Goal: Task Accomplishment & Management: Manage account settings

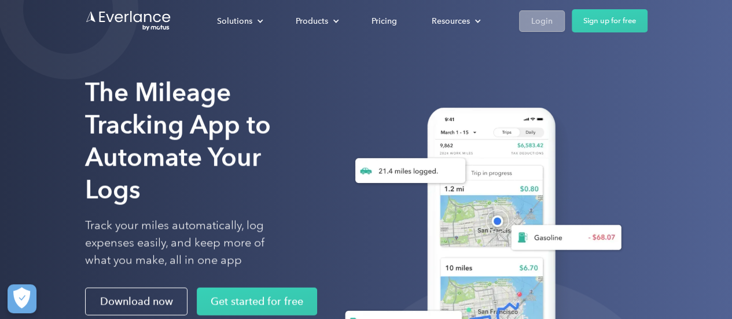
click at [538, 24] on div "Login" at bounding box center [541, 21] width 21 height 14
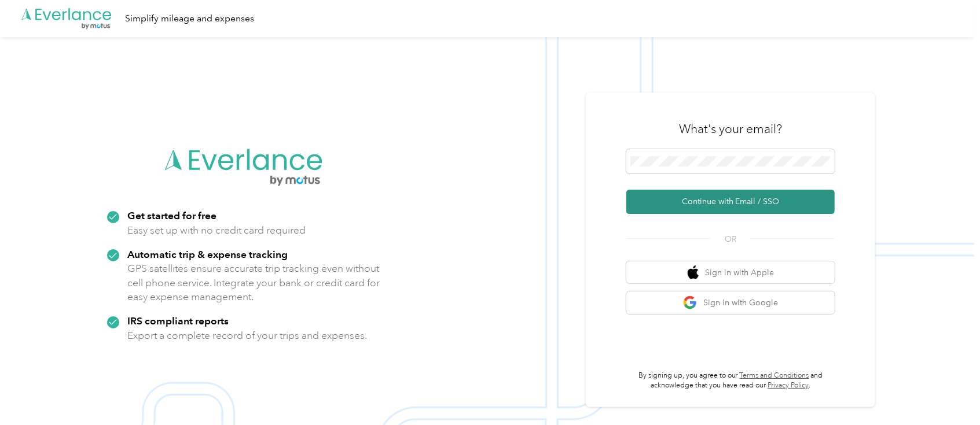
click at [751, 204] on button "Continue with Email / SSO" at bounding box center [730, 202] width 208 height 24
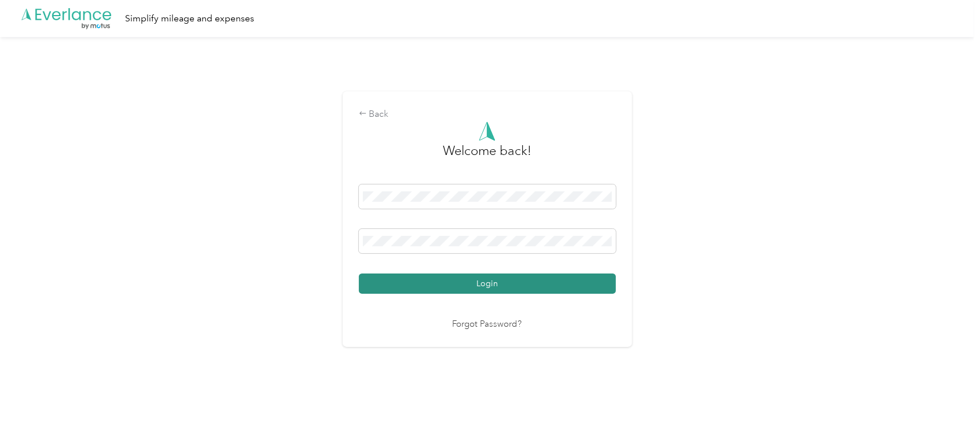
click at [419, 286] on button "Login" at bounding box center [487, 284] width 257 height 20
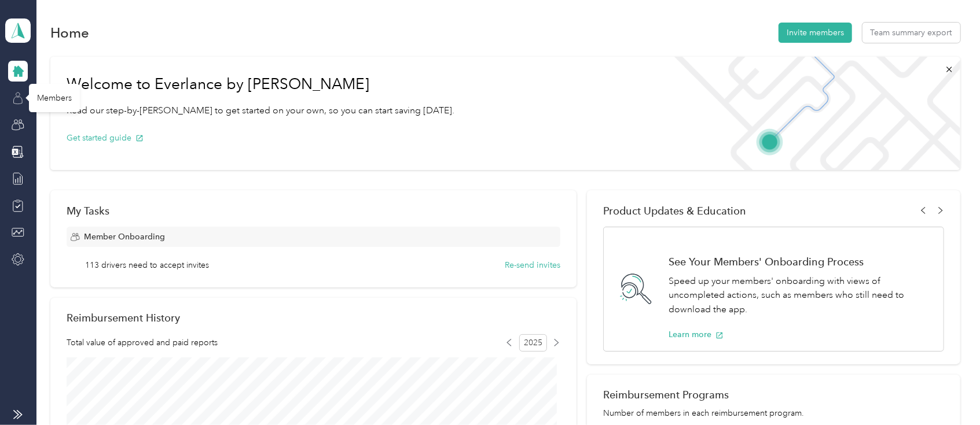
click at [22, 97] on icon at bounding box center [18, 98] width 13 height 13
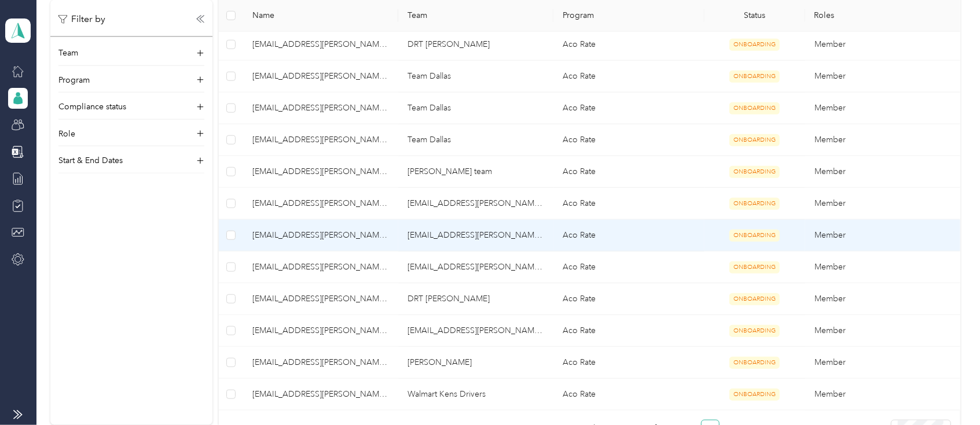
scroll to position [771, 0]
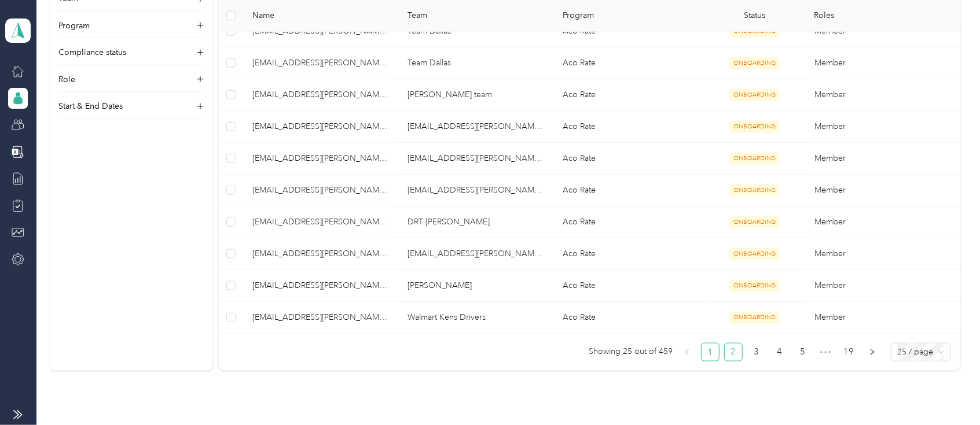
click at [727, 354] on link "2" at bounding box center [732, 352] width 17 height 17
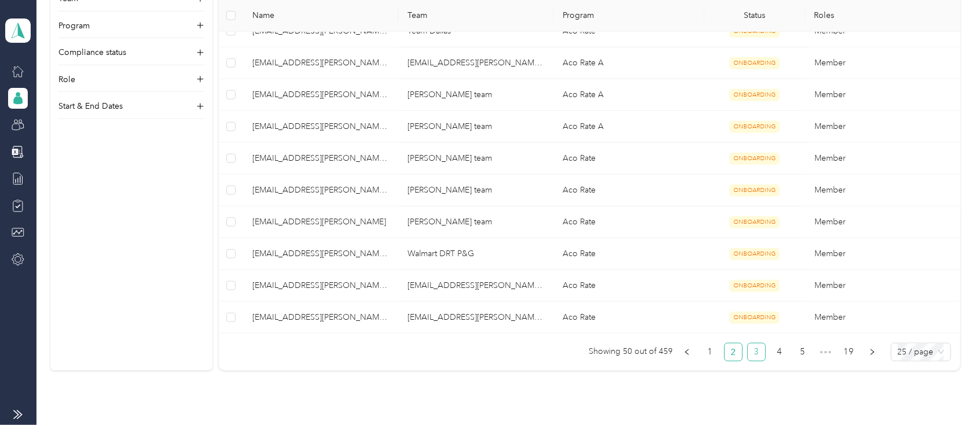
click at [755, 350] on link "3" at bounding box center [756, 352] width 17 height 17
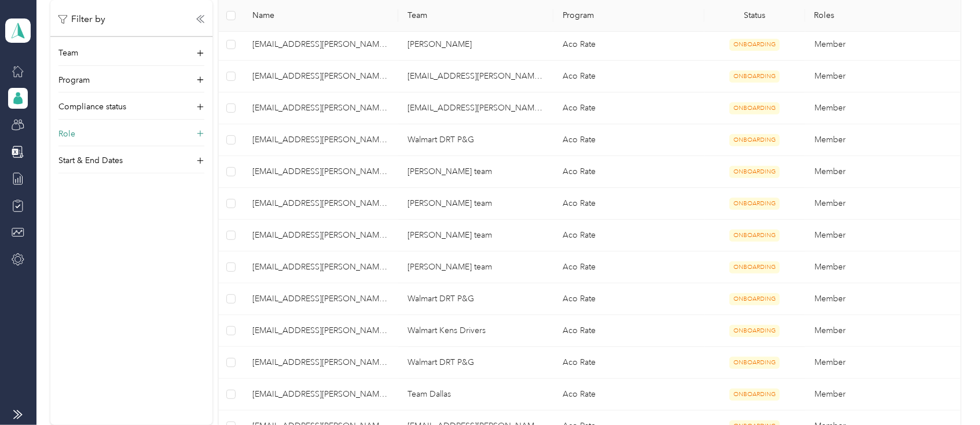
scroll to position [309, 0]
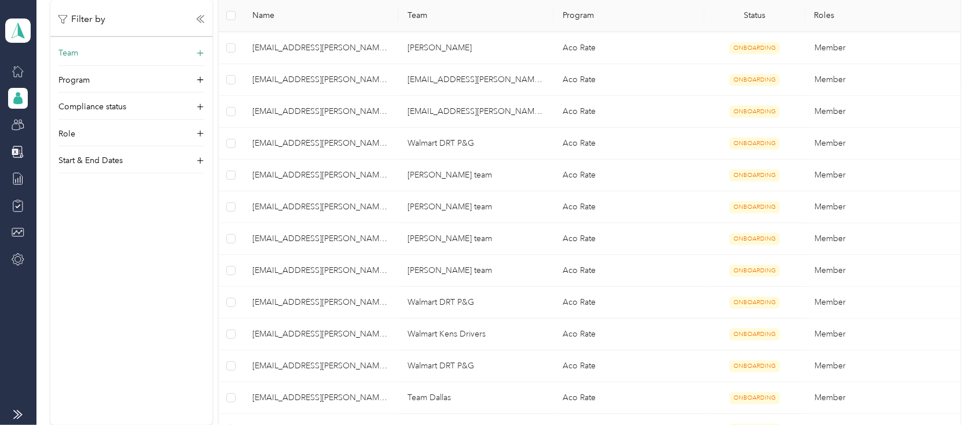
click at [113, 54] on div "Team" at bounding box center [131, 56] width 146 height 19
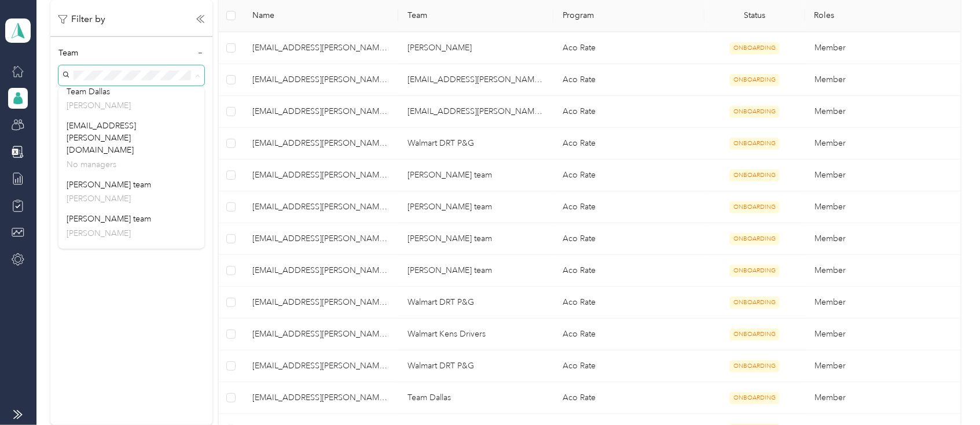
scroll to position [296, 0]
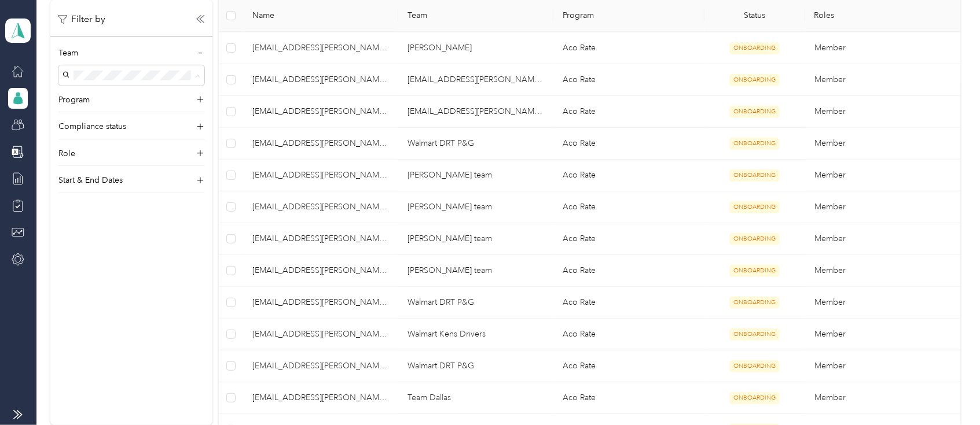
click at [75, 311] on div "Filter by Team Program Compliance status Role Start & End Dates" at bounding box center [131, 212] width 162 height 425
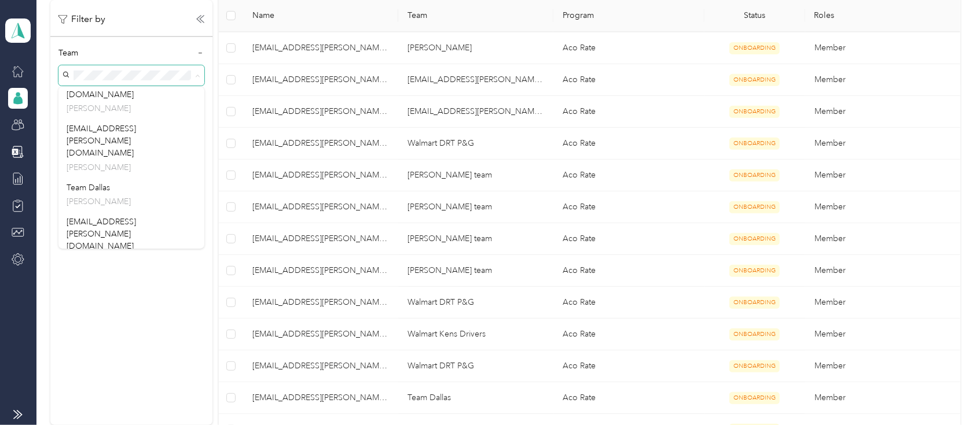
scroll to position [219, 0]
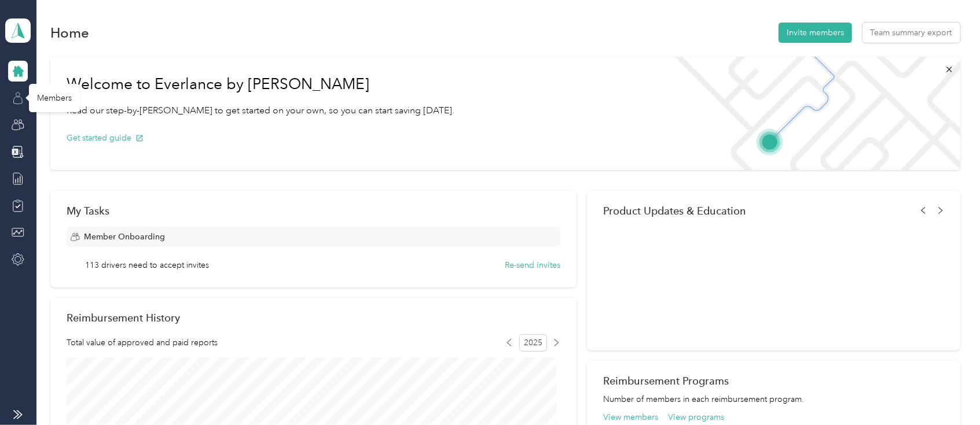
click at [18, 97] on icon at bounding box center [18, 101] width 9 height 8
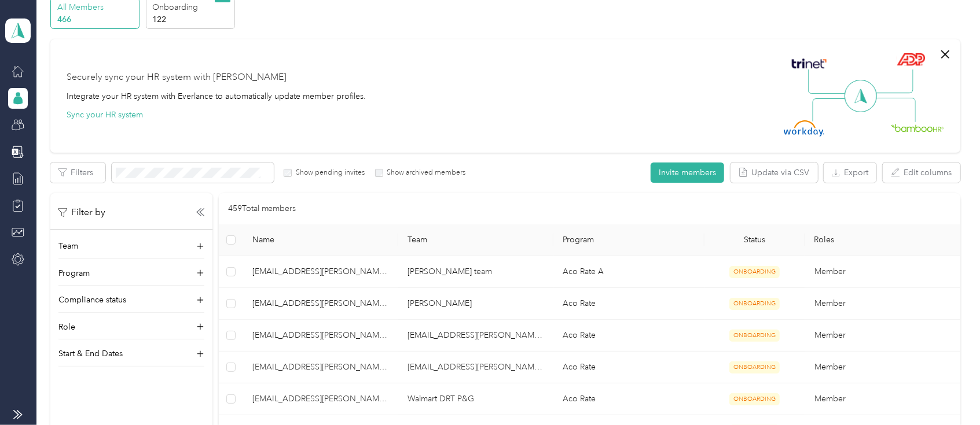
scroll to position [78, 0]
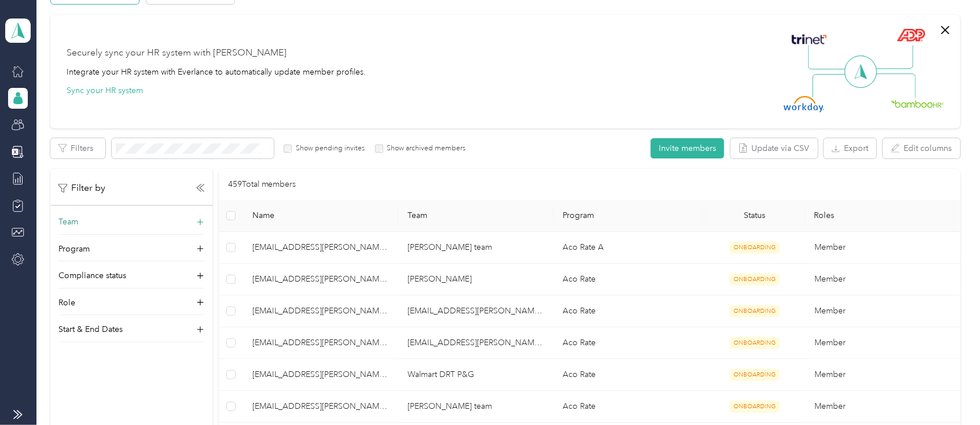
click at [80, 224] on div "Team" at bounding box center [131, 225] width 146 height 19
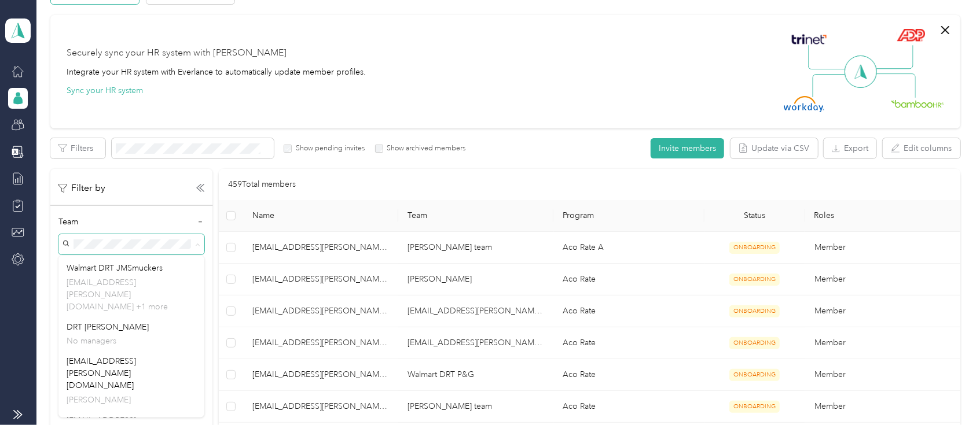
scroll to position [23, 0]
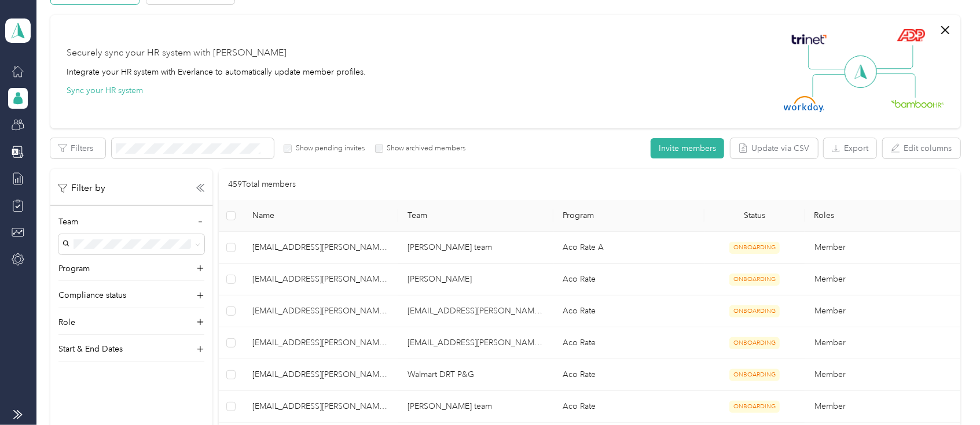
click at [319, 95] on div "Securely sync your HR system with Everlance Integrate your HR system with Everl…" at bounding box center [216, 71] width 299 height 50
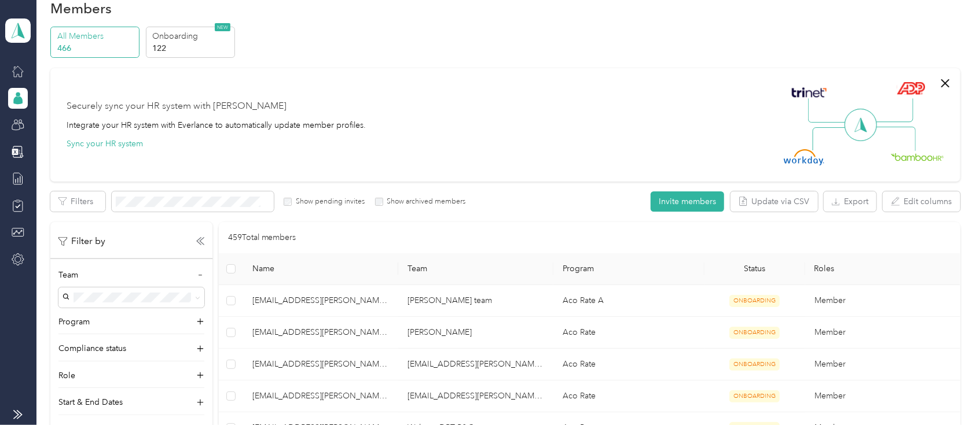
scroll to position [0, 0]
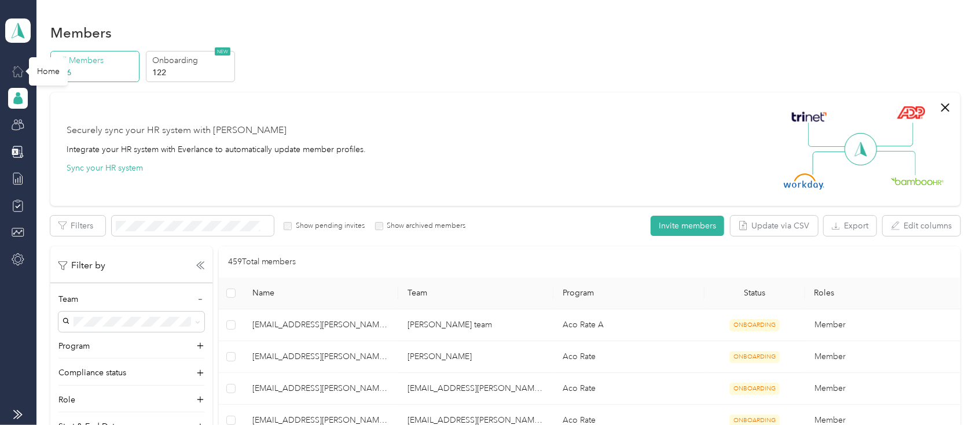
click at [21, 70] on icon at bounding box center [18, 71] width 13 height 13
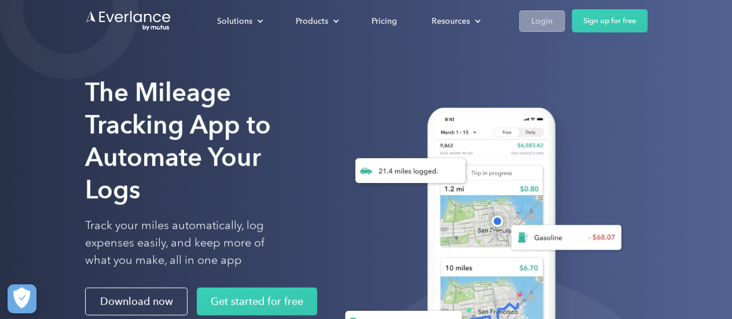
click at [545, 24] on div "Login" at bounding box center [541, 21] width 21 height 14
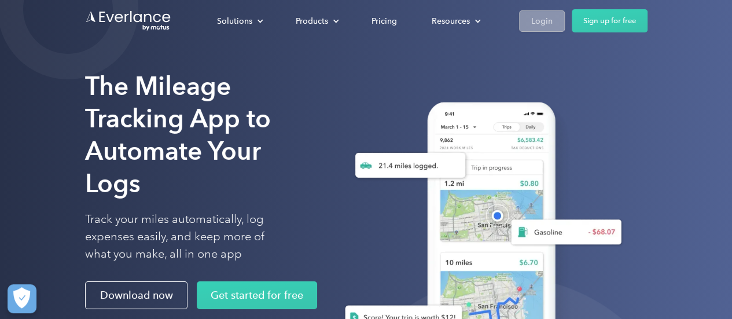
click at [547, 23] on div "Login" at bounding box center [541, 21] width 21 height 14
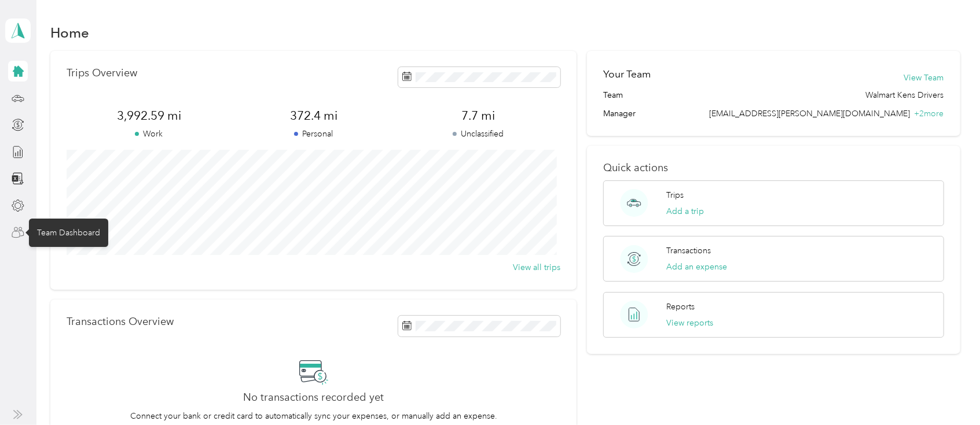
click at [15, 234] on icon at bounding box center [18, 232] width 13 height 13
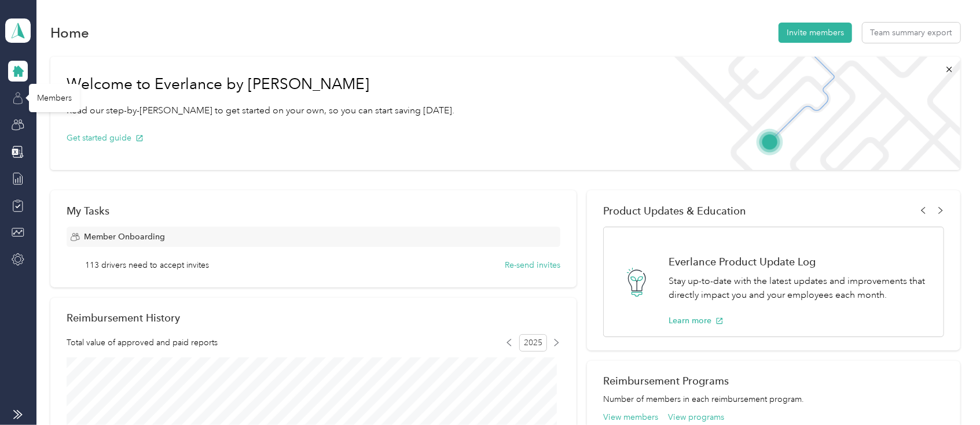
click at [19, 101] on icon at bounding box center [18, 98] width 13 height 13
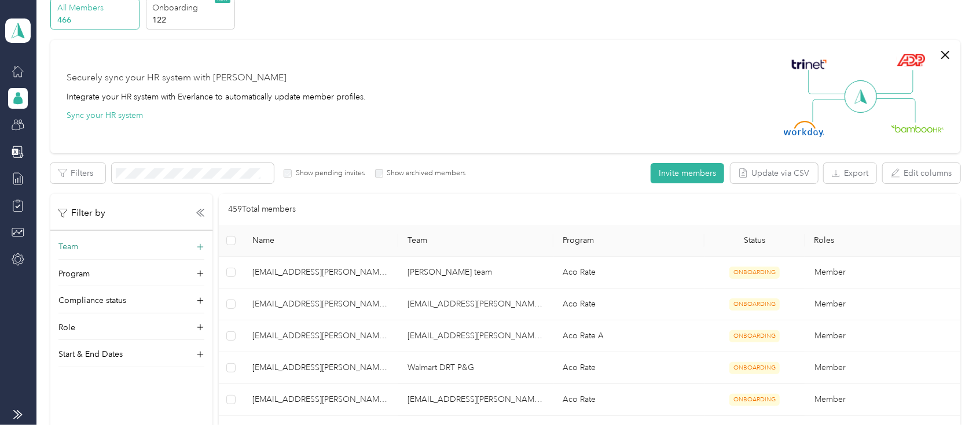
scroll to position [77, 0]
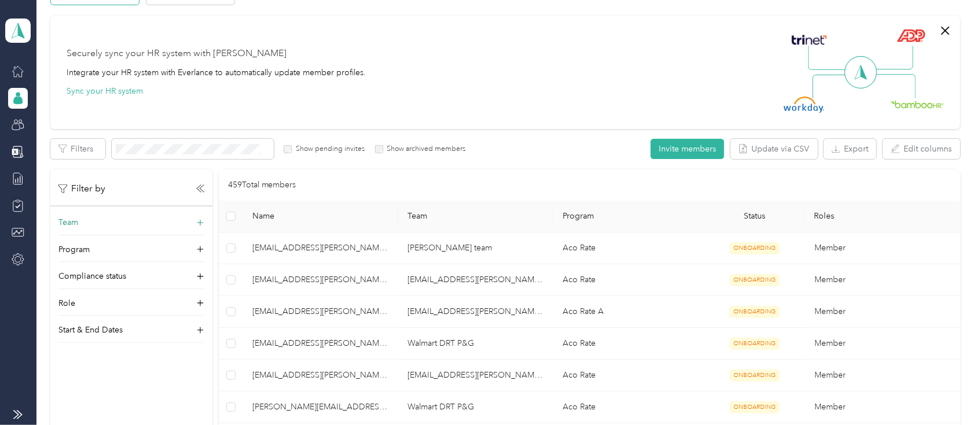
click at [75, 223] on p "Team" at bounding box center [68, 222] width 20 height 12
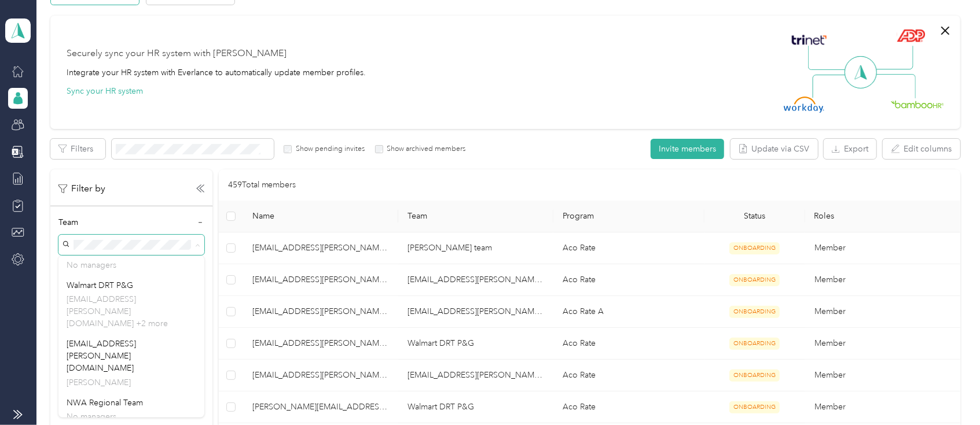
scroll to position [649, 0]
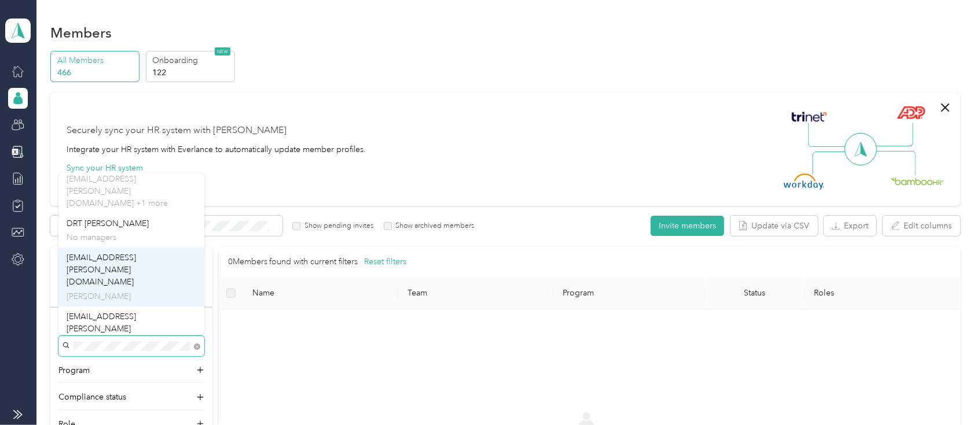
scroll to position [77, 0]
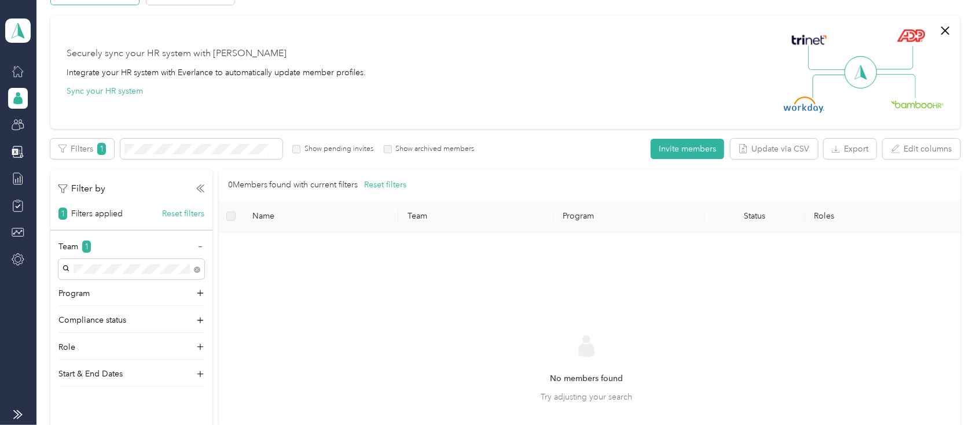
scroll to position [0, 0]
